Goal: Task Accomplishment & Management: Complete application form

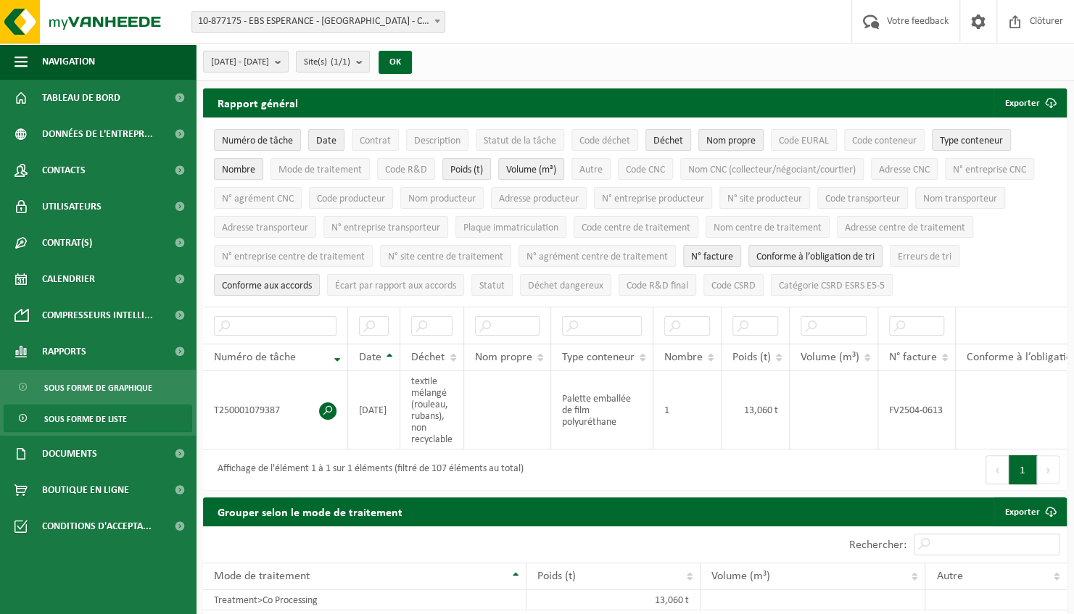
click at [305, 1] on div "Site: 10-877175 - EBS ESPERANCE - VALDELIA - CHANTELOUP LES VIGNES 10-884698 - …" at bounding box center [537, 22] width 1074 height 44
click at [296, 15] on span "10-877175 - EBS ESPERANCE - [GEOGRAPHIC_DATA] - CHANTELOUP LES VIGNES" at bounding box center [318, 22] width 252 height 20
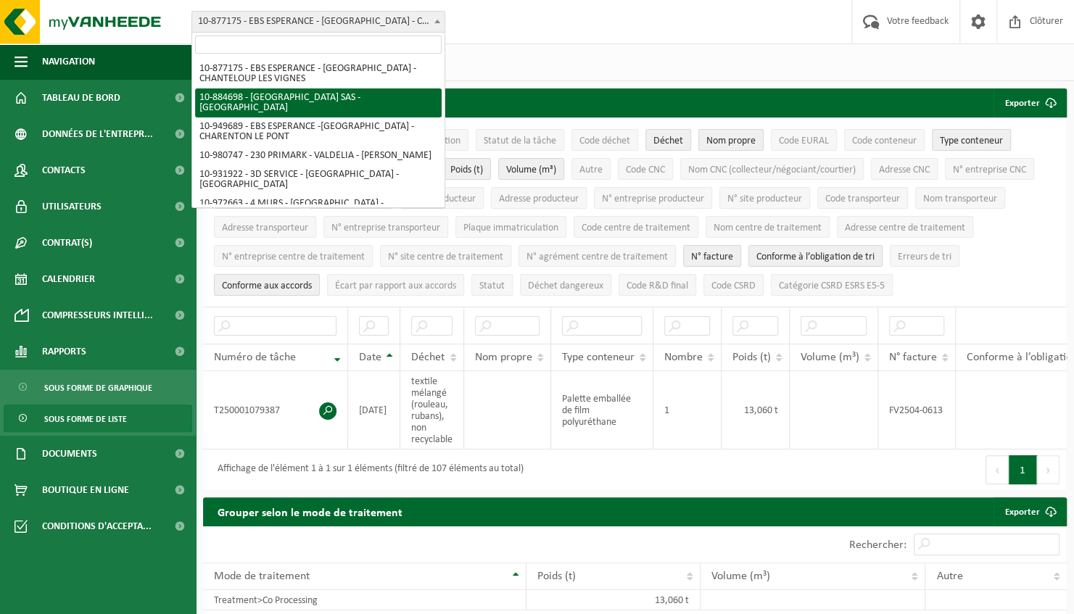
select select "111989"
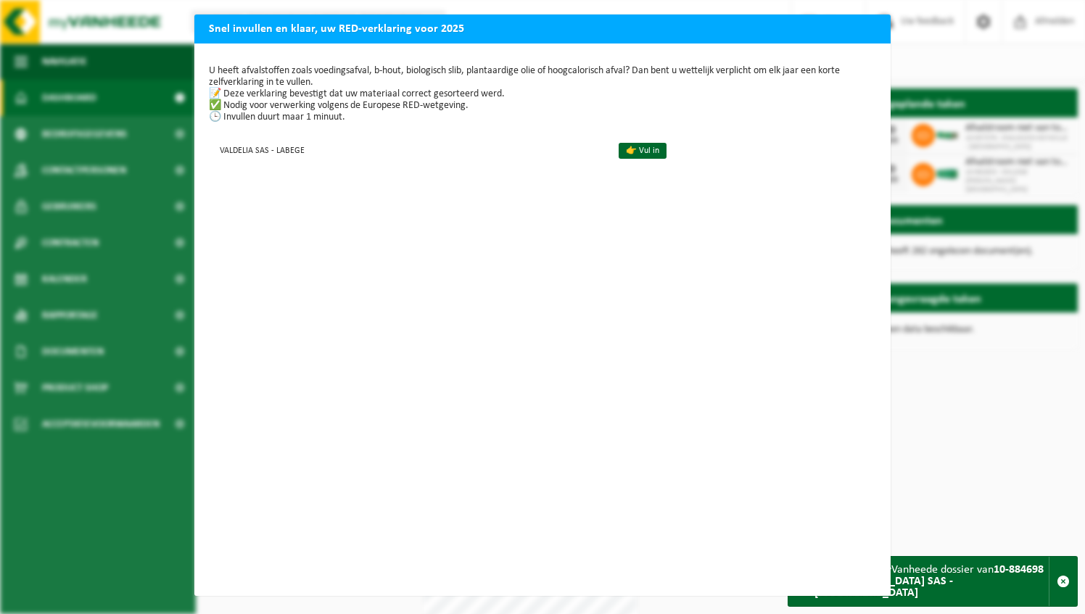
click at [975, 64] on div "Snel invullen en klaar, uw RED-verklaring voor 2025 U heeft afvalstoffen zoals …" at bounding box center [542, 307] width 1085 height 614
click at [966, 474] on div "Snel invullen en klaar, uw RED-verklaring voor 2025 U heeft afvalstoffen zoals …" at bounding box center [542, 307] width 1085 height 614
click at [994, 492] on div "Snel invullen en klaar, uw RED-verklaring voor 2025 U heeft afvalstoffen zoals …" at bounding box center [542, 307] width 1085 height 614
drag, startPoint x: 869, startPoint y: 582, endPoint x: 879, endPoint y: 581, distance: 10.2
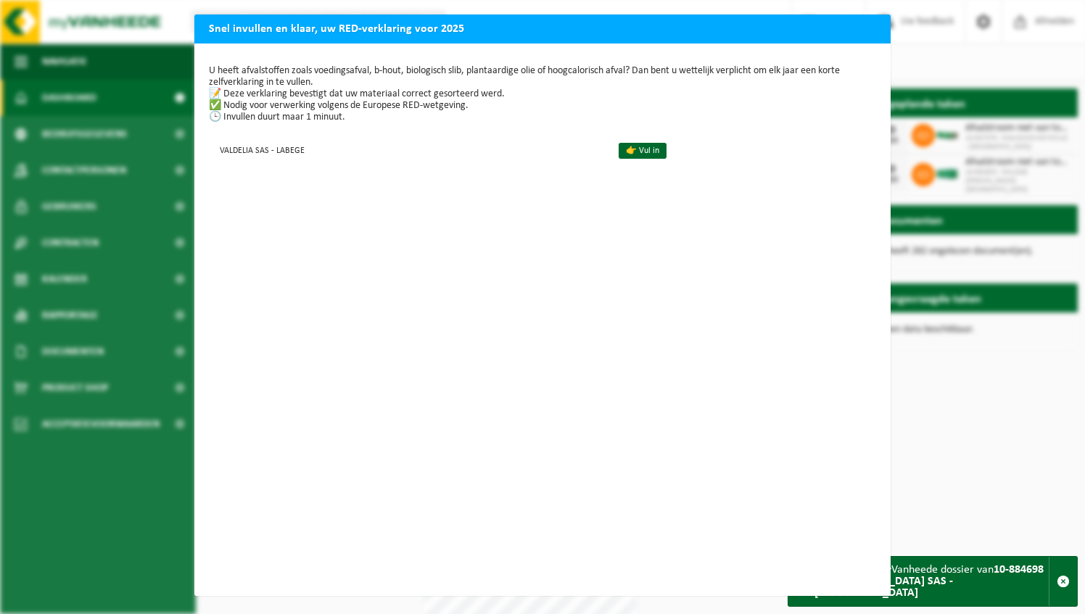
click at [871, 582] on div "U heeft afvalstoffen zoals voedingsafval, b-hout, biologisch slib, plantaardige…" at bounding box center [542, 320] width 696 height 553
click at [985, 47] on div "Snel invullen en klaar, uw RED-verklaring voor 2025 U heeft afvalstoffen zoals …" at bounding box center [542, 307] width 1085 height 614
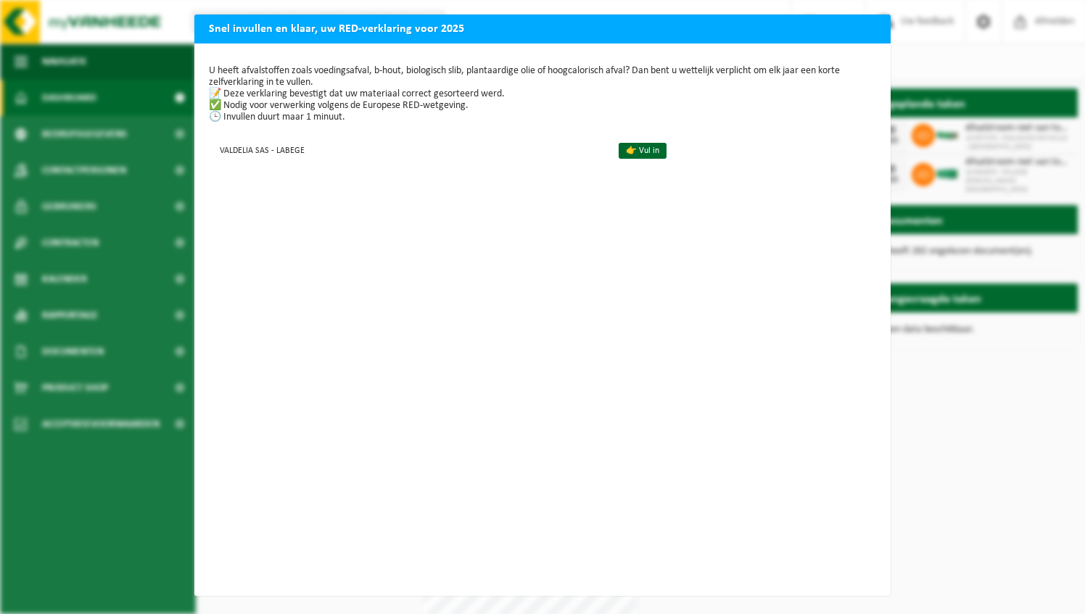
drag, startPoint x: 894, startPoint y: 3, endPoint x: 944, endPoint y: 28, distance: 55.8
click at [900, 3] on div "Snel invullen en klaar, uw RED-verklaring voor 2025 U heeft afvalstoffen zoals …" at bounding box center [542, 307] width 1085 height 614
click at [950, 39] on div "Snel invullen en klaar, uw RED-verklaring voor 2025 U heeft afvalstoffen zoals …" at bounding box center [542, 307] width 1085 height 614
click at [183, 96] on div "Snel invullen en klaar, uw RED-verklaring voor 2025 U heeft afvalstoffen zoals …" at bounding box center [542, 307] width 1085 height 614
click at [266, 155] on td "VALDELIA SAS - LABEGE" at bounding box center [408, 150] width 398 height 24
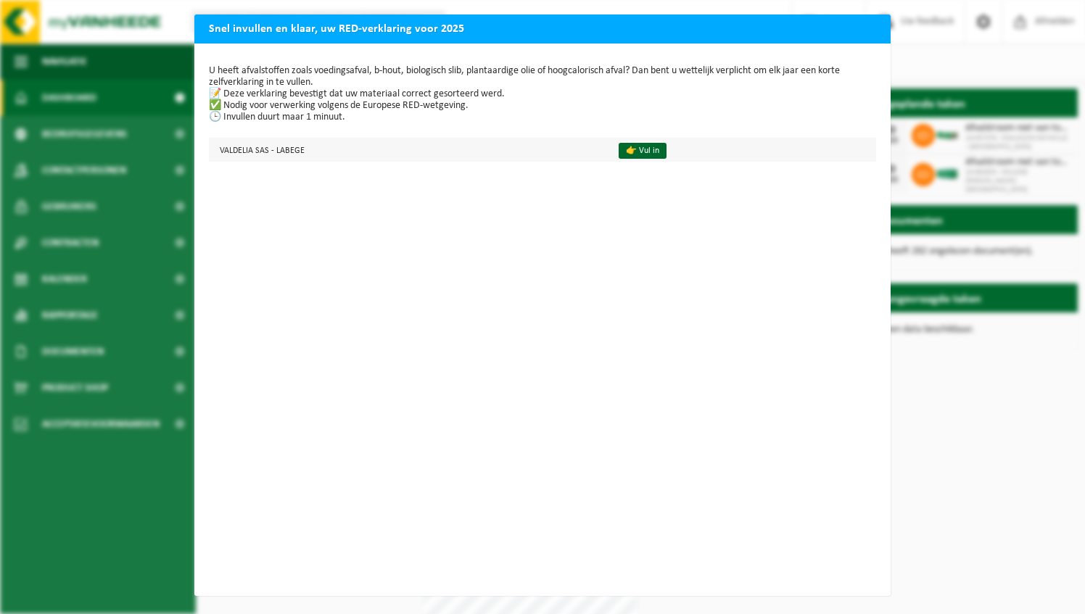
click at [326, 153] on td "VALDELIA SAS - LABEGE" at bounding box center [408, 150] width 398 height 24
click at [752, 144] on td "👉 Vul in" at bounding box center [741, 150] width 270 height 24
drag, startPoint x: 600, startPoint y: 162, endPoint x: 617, endPoint y: 159, distance: 17.1
click at [605, 160] on div "U heeft afvalstoffen zoals voedingsafval, b-hout, biologisch slib, plantaardige…" at bounding box center [542, 320] width 696 height 553
click at [617, 159] on td "👉 Vul in" at bounding box center [741, 150] width 270 height 24
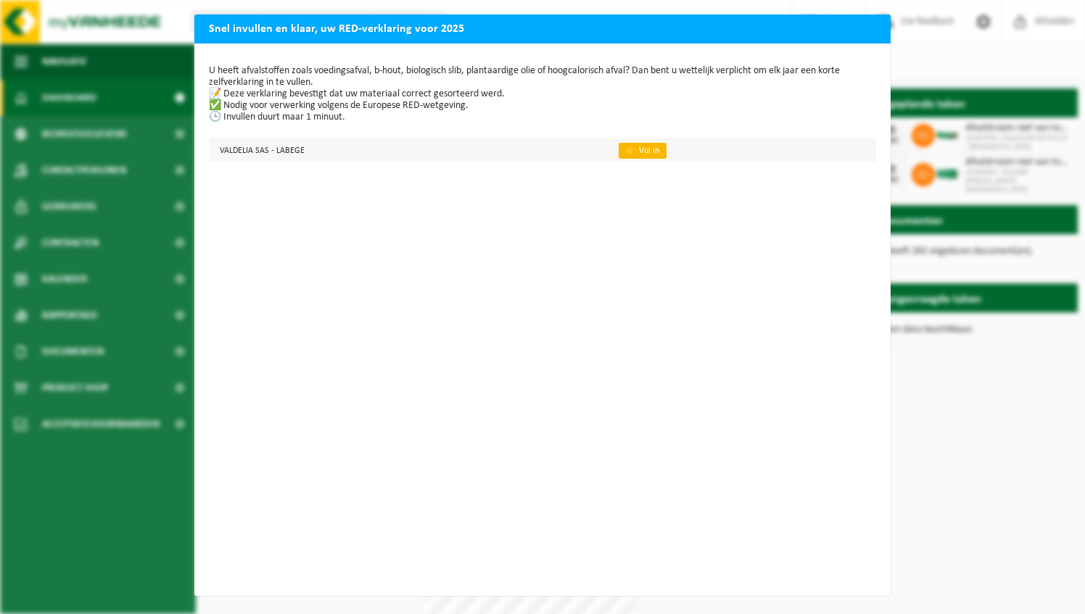
click at [619, 155] on link "👉 Vul in" at bounding box center [643, 151] width 48 height 16
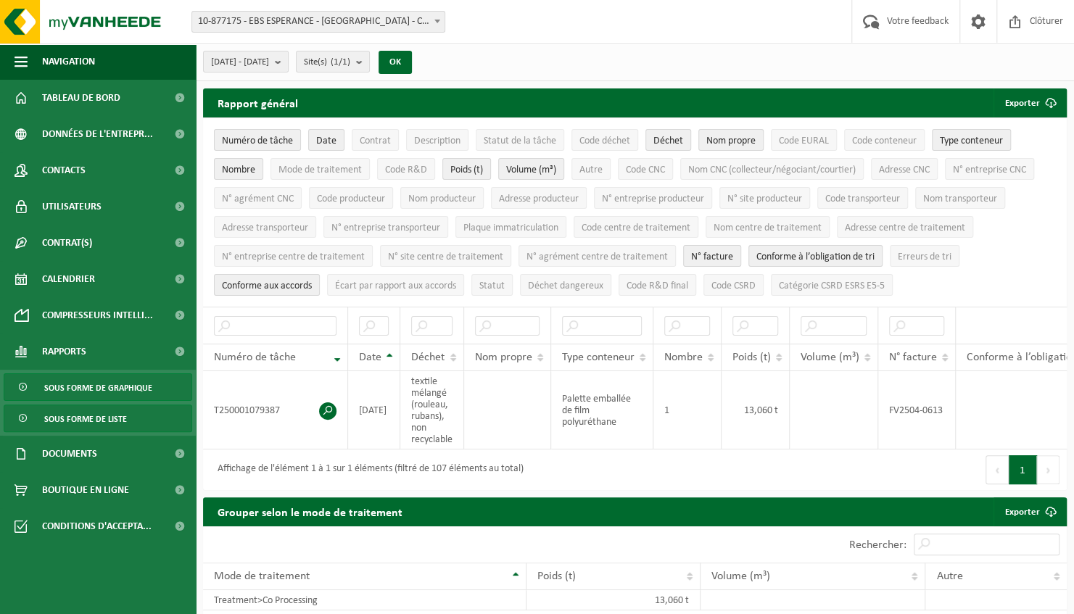
click at [107, 391] on span "Sous forme de graphique" at bounding box center [98, 388] width 108 height 28
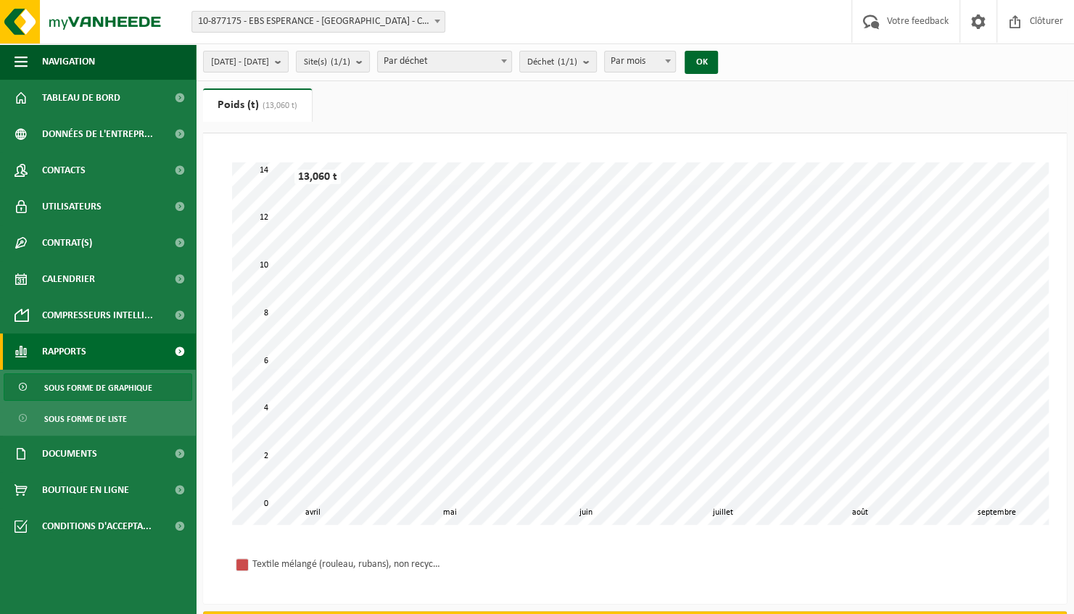
click at [382, 26] on span "10-877175 - EBS ESPERANCE - [GEOGRAPHIC_DATA] - CHANTELOUP LES VIGNES" at bounding box center [318, 22] width 252 height 20
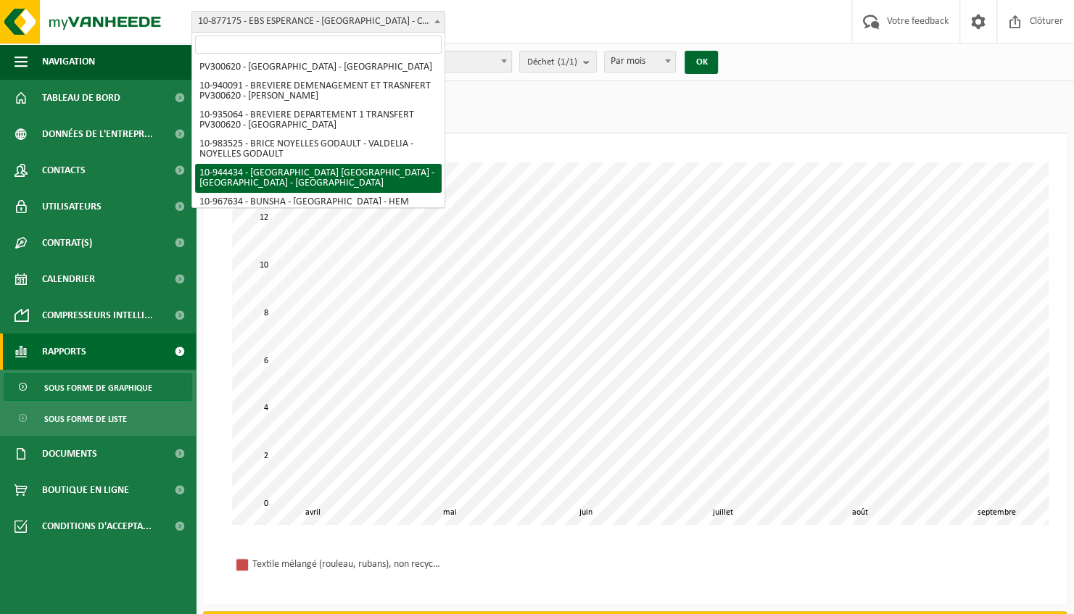
scroll to position [794, 0]
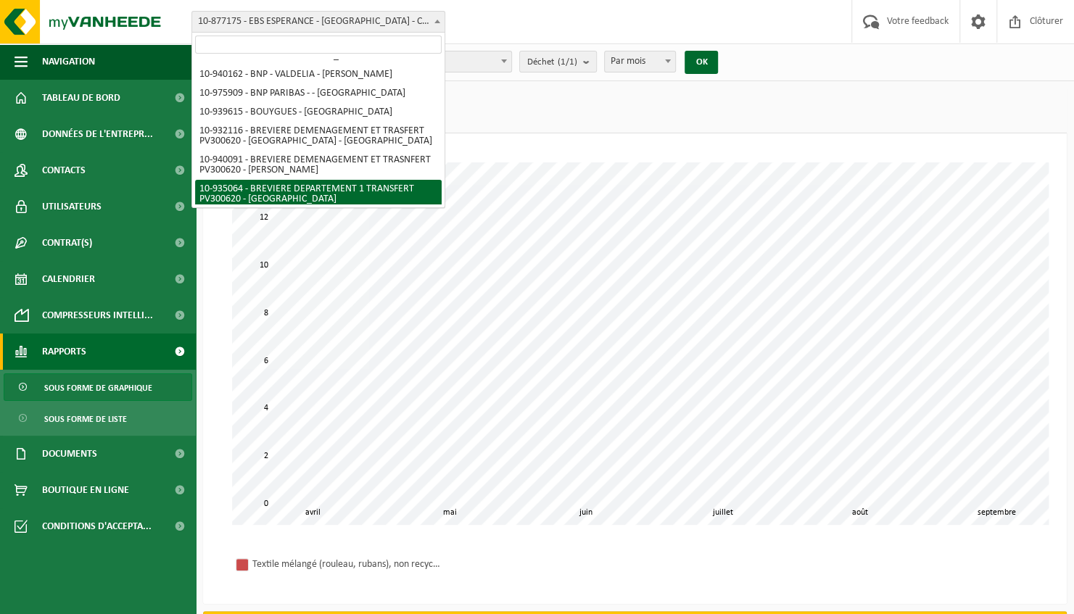
select select "136464"
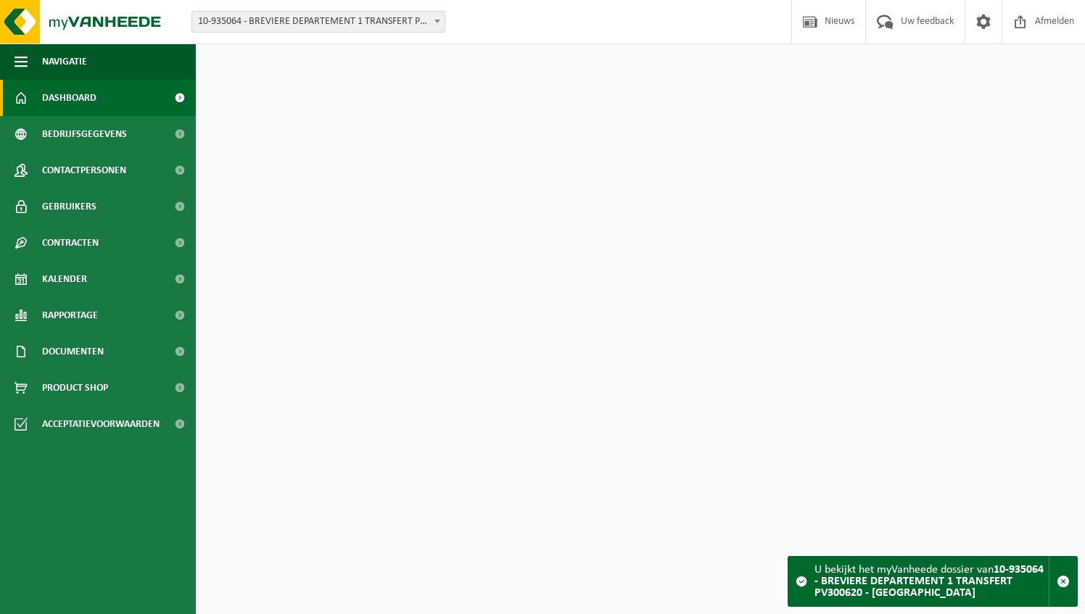
click at [373, 28] on span "10-935064 - BREVIERE DEPARTEMENT 1 TRANSFERT PV300620 - [GEOGRAPHIC_DATA]" at bounding box center [318, 22] width 252 height 20
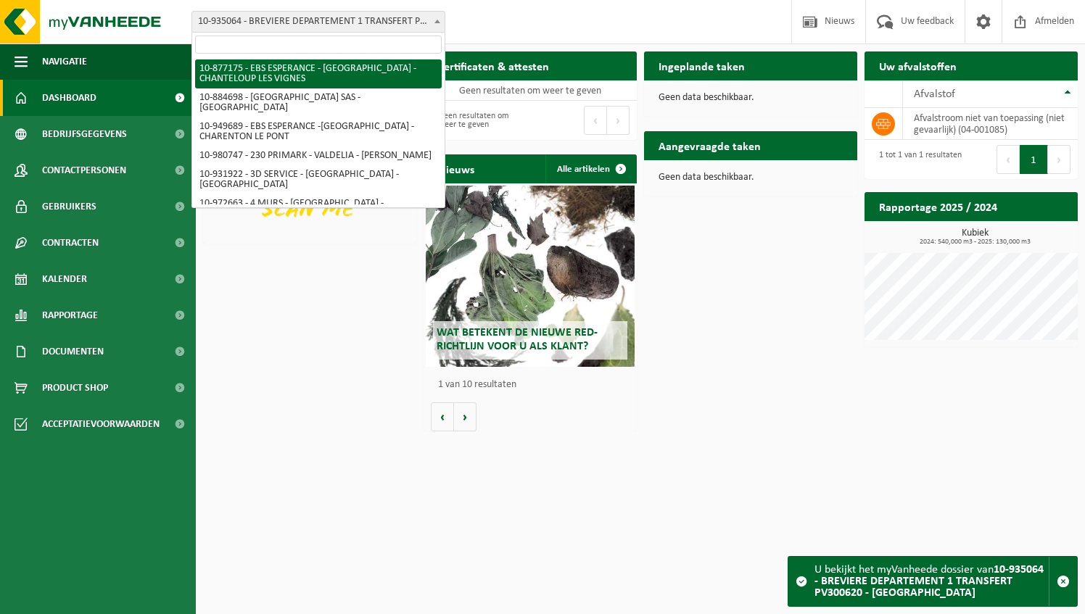
select select "107877"
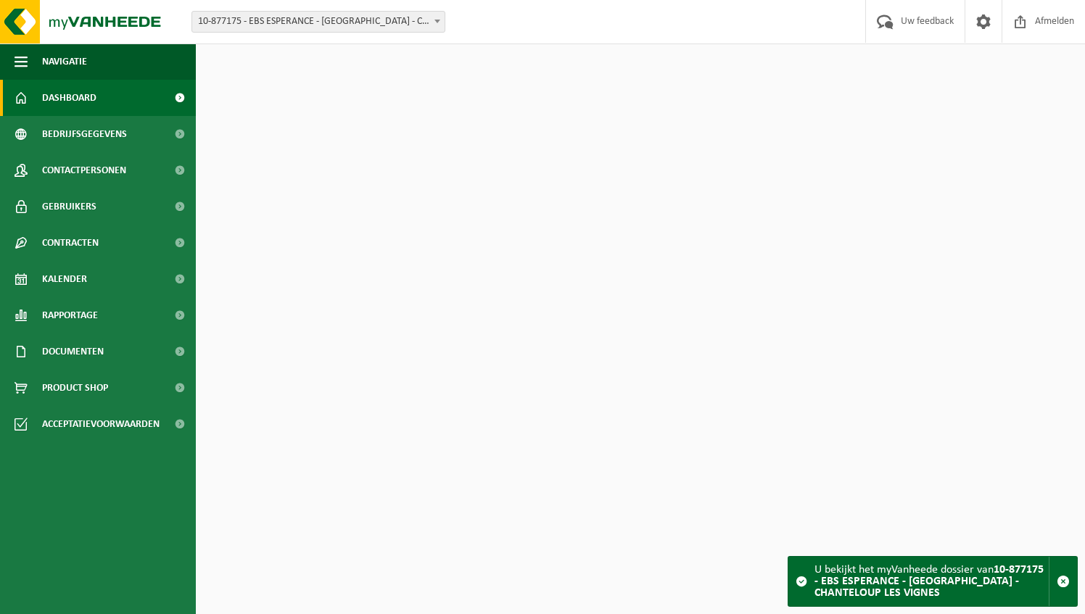
click at [353, 27] on span "10-877175 - EBS ESPERANCE - [GEOGRAPHIC_DATA] - CHANTELOUP LES VIGNES" at bounding box center [318, 22] width 252 height 20
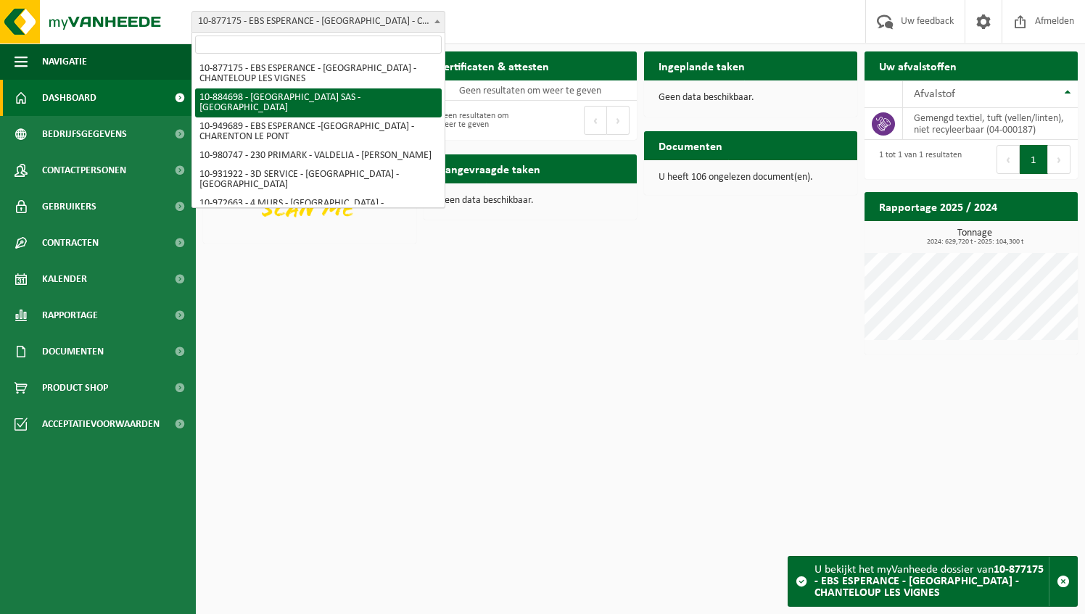
select select "111989"
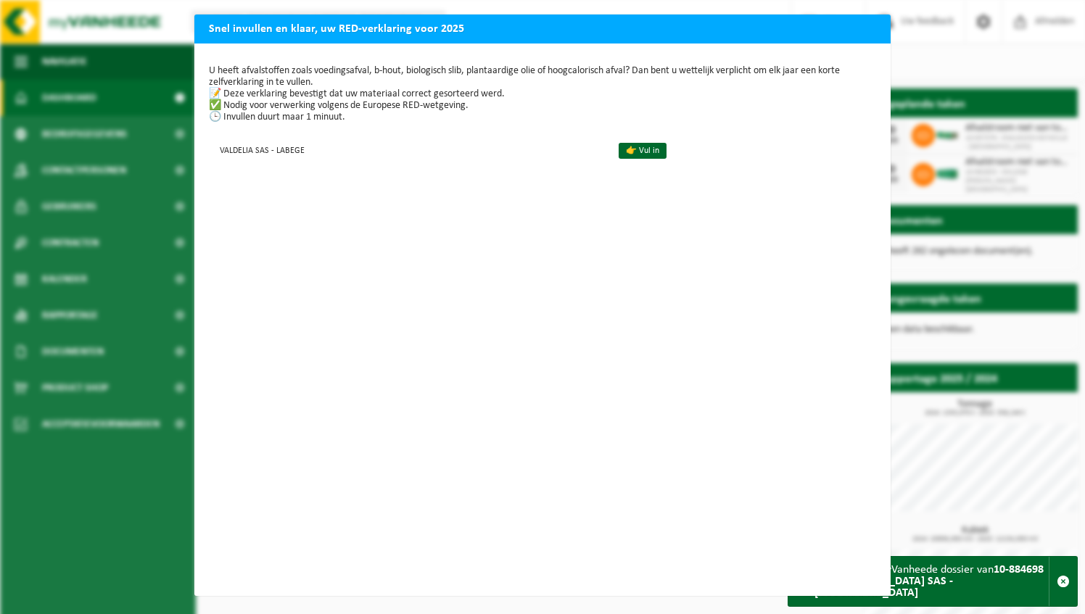
scroll to position [7, 0]
click at [1007, 327] on div "Snel invullen en klaar, uw RED-verklaring voor 2025 U heeft afvalstoffen zoals …" at bounding box center [542, 307] width 1085 height 614
click at [130, 75] on div "Snel invullen en klaar, uw RED-verklaring voor 2025 U heeft afvalstoffen zoals …" at bounding box center [542, 307] width 1085 height 614
click at [493, 138] on td "VALDELIA SAS - LABEGE" at bounding box center [408, 150] width 398 height 24
drag, startPoint x: 493, startPoint y: 138, endPoint x: 601, endPoint y: 138, distance: 108.1
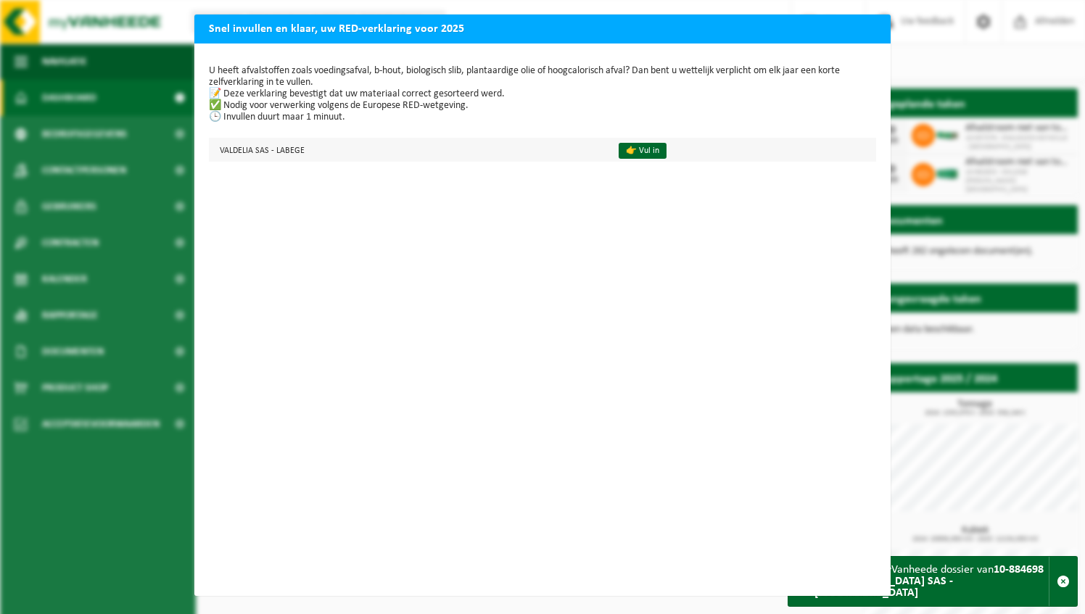
click at [493, 138] on td "VALDELIA SAS - LABEGE" at bounding box center [408, 150] width 398 height 24
click at [619, 144] on link "👉 Vul in" at bounding box center [643, 151] width 48 height 16
click at [953, 61] on div "Snel invullen en klaar, uw RED-verklaring voor 2025 U heeft afvalstoffen zoals …" at bounding box center [542, 307] width 1085 height 614
click at [1064, 586] on div "Snel invullen en klaar, uw RED-verklaring voor 2025 U heeft afvalstoffen zoals …" at bounding box center [542, 307] width 1085 height 614
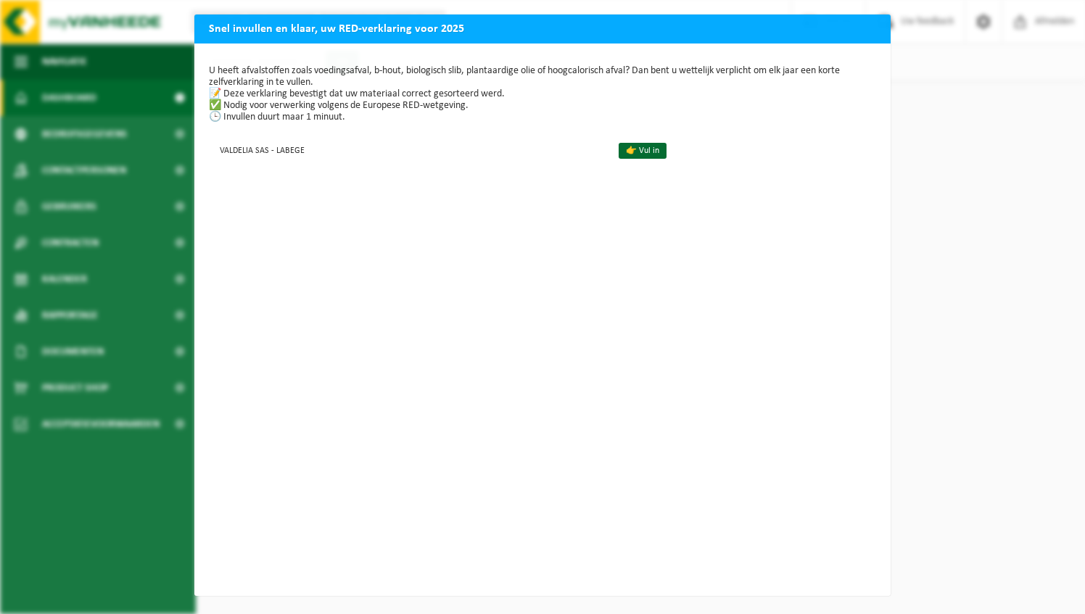
select select "107877"
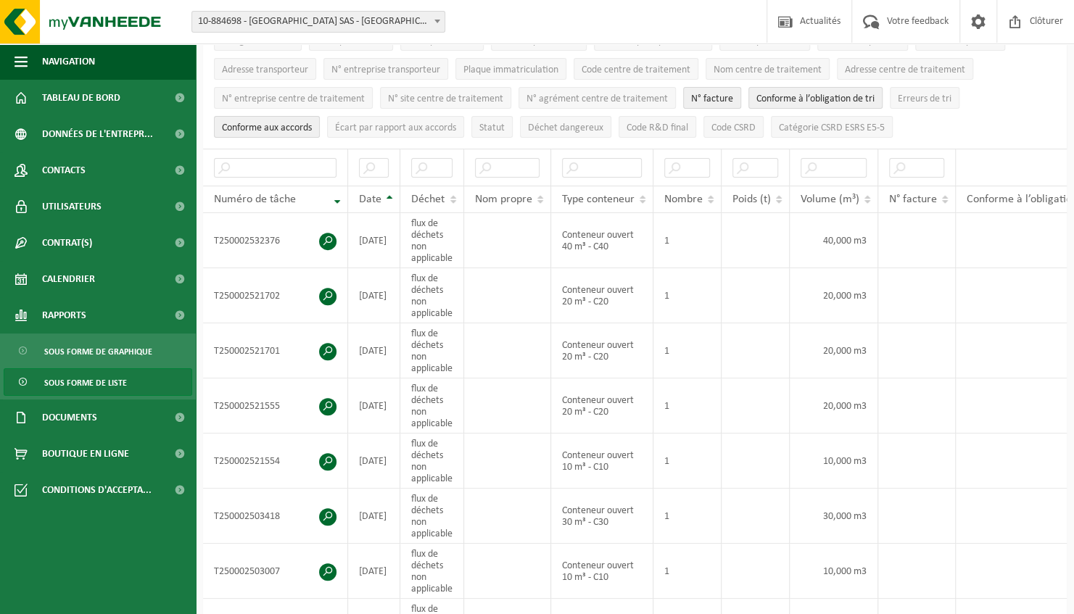
scroll to position [435, 0]
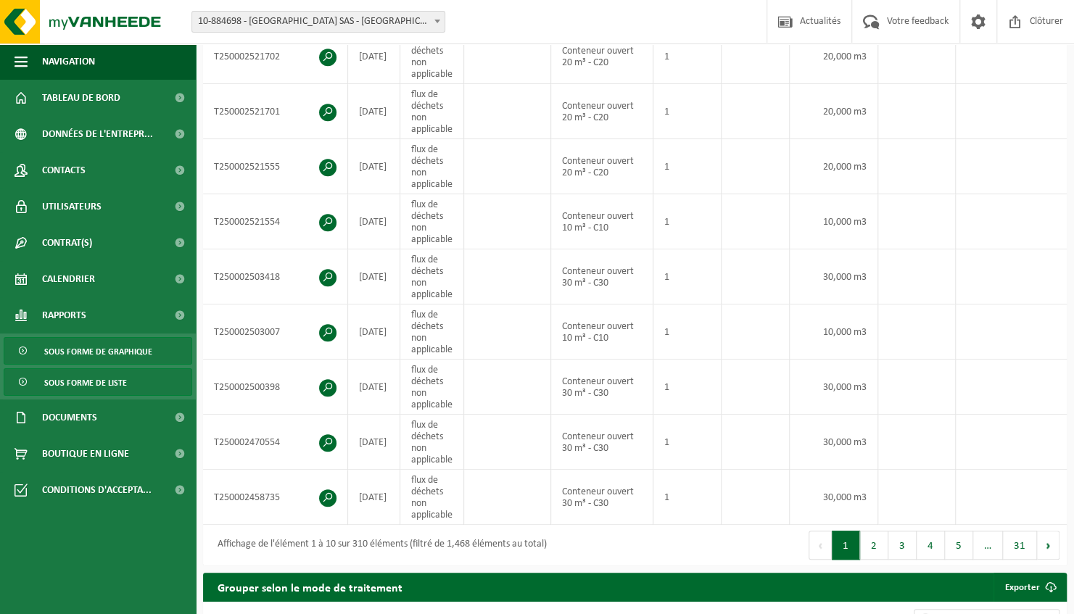
click at [127, 356] on span "Sous forme de graphique" at bounding box center [98, 352] width 108 height 28
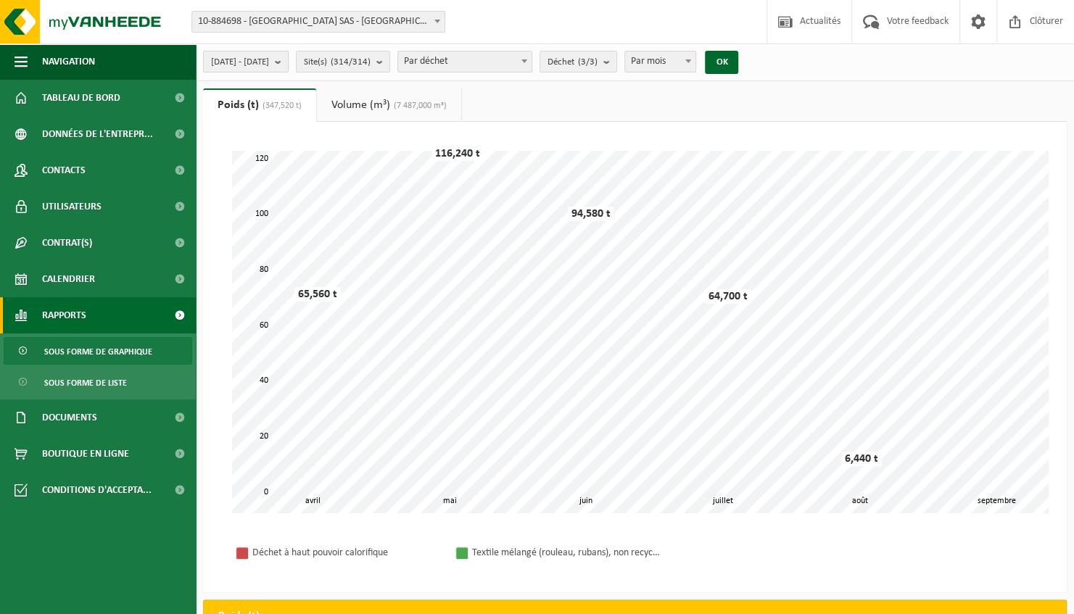
click at [269, 70] on span "[DATE] - [DATE]" at bounding box center [240, 63] width 58 height 22
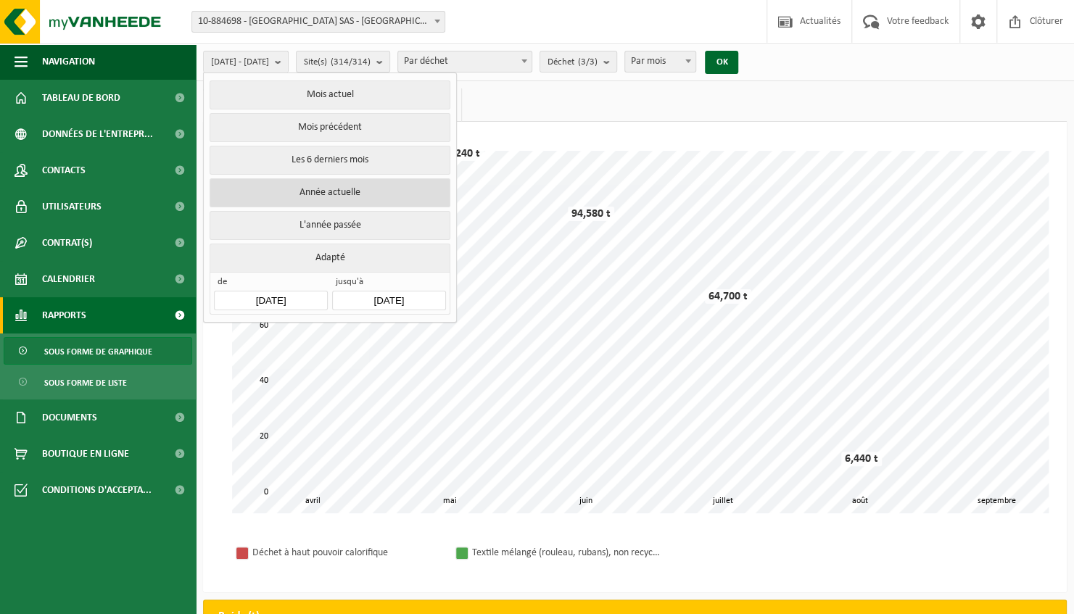
click at [387, 197] on button "Année actuelle" at bounding box center [330, 192] width 240 height 29
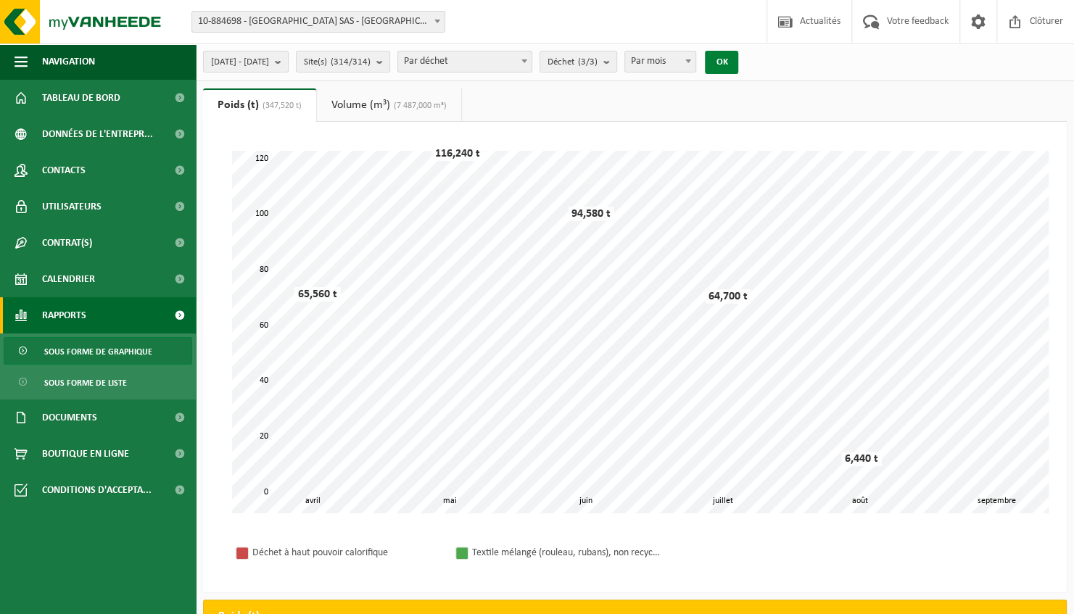
click at [738, 63] on button "OK" at bounding box center [721, 62] width 33 height 23
